Goal: Task Accomplishment & Management: Manage account settings

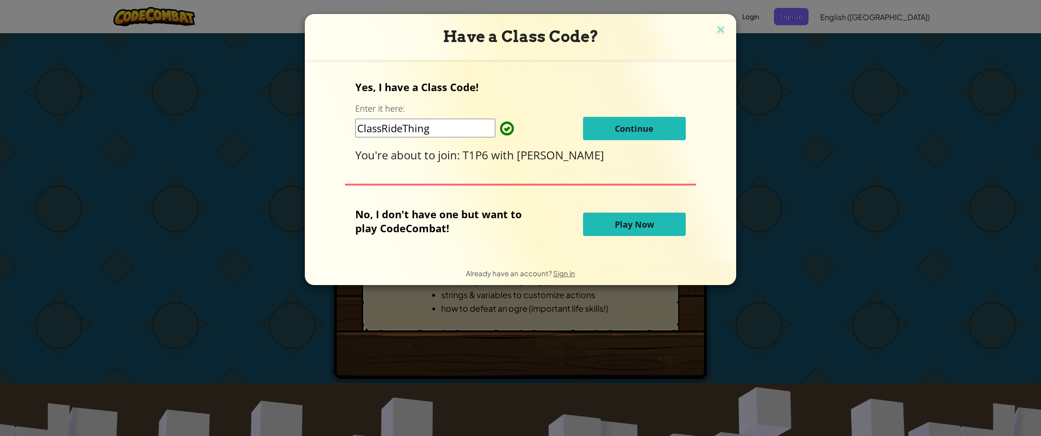
drag, startPoint x: 597, startPoint y: 134, endPoint x: 597, endPoint y: 130, distance: 4.7
click at [597, 130] on button "Continue" at bounding box center [634, 128] width 103 height 23
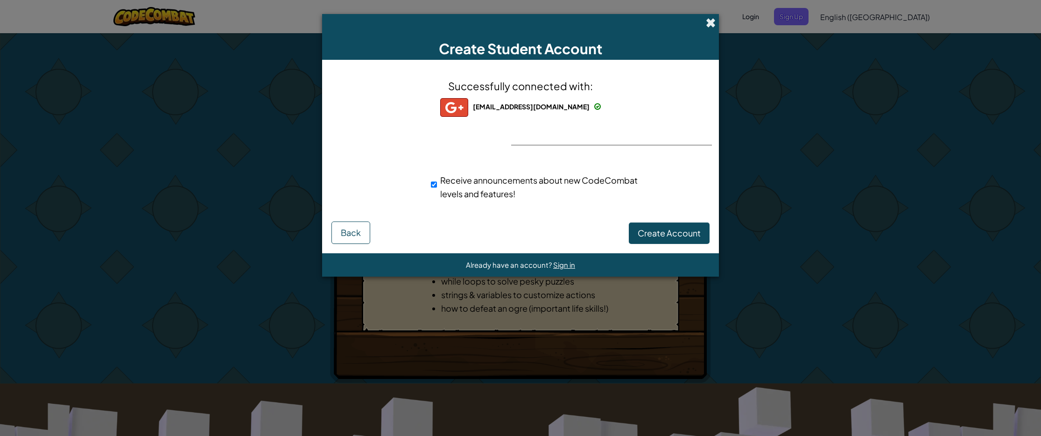
click at [712, 19] on span at bounding box center [711, 23] width 10 height 10
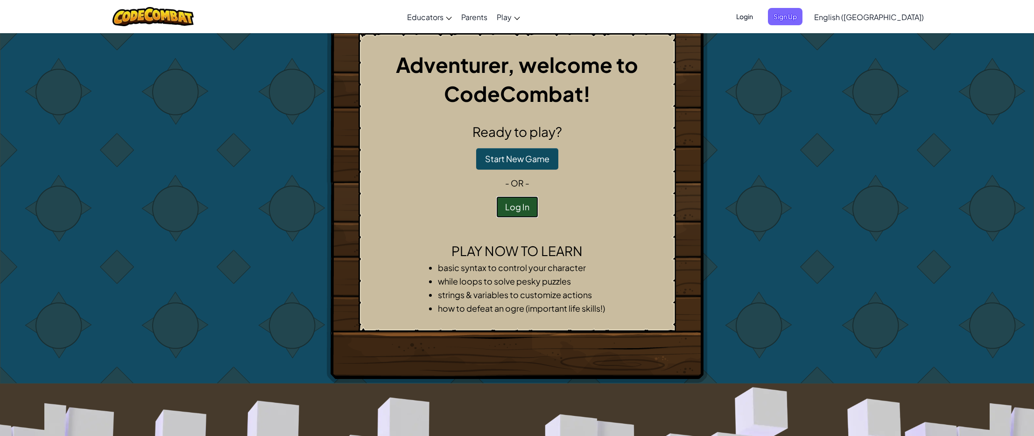
click at [522, 208] on button "Log In" at bounding box center [517, 206] width 42 height 21
